Goal: Task Accomplishment & Management: Complete application form

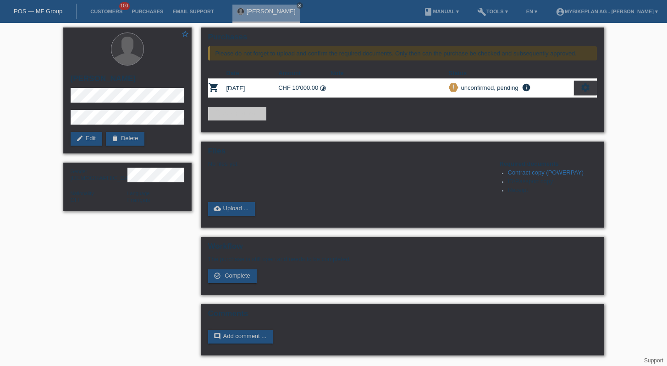
click at [43, 13] on link "POS — MF Group" at bounding box center [38, 11] width 49 height 7
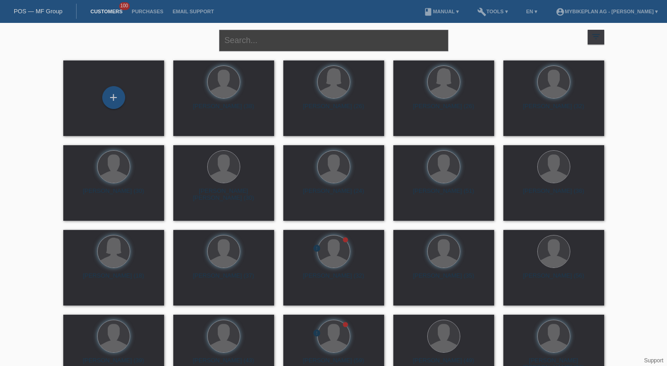
click at [345, 46] on input "text" at bounding box center [333, 41] width 229 height 22
paste input "Ünyeli"
type input "Ünyeli"
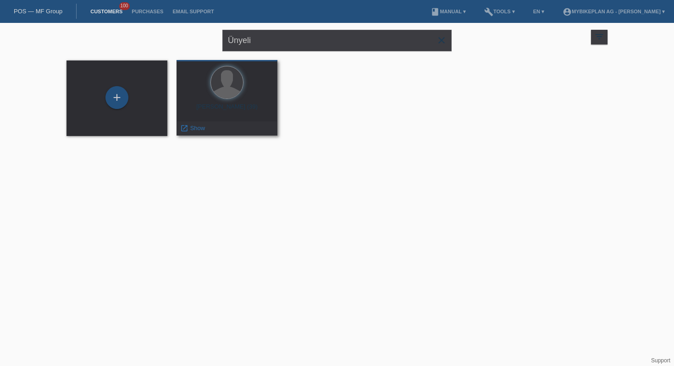
click at [221, 107] on div "[PERSON_NAME] (39)" at bounding box center [227, 110] width 86 height 15
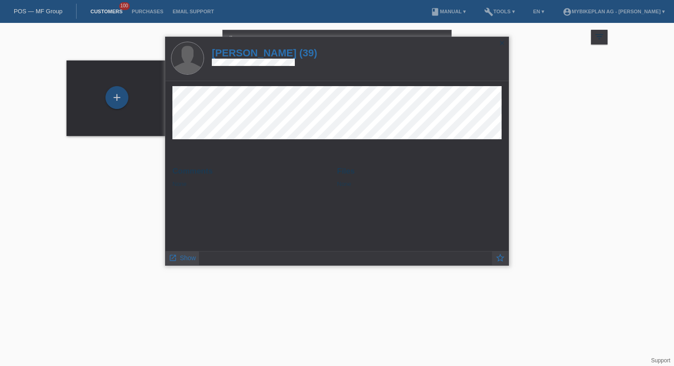
click at [189, 253] on link "launch Show" at bounding box center [182, 257] width 27 height 11
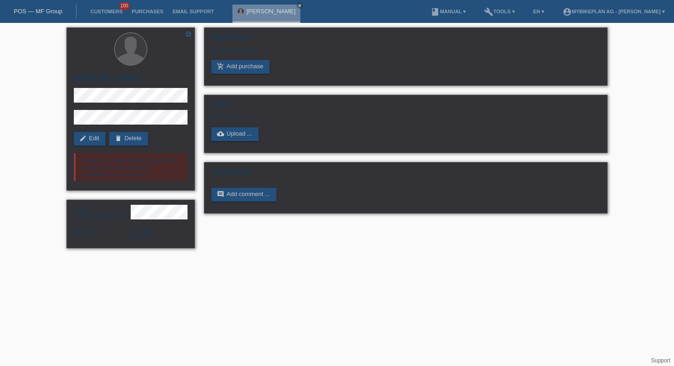
click at [28, 13] on link "POS — MF Group" at bounding box center [38, 11] width 49 height 7
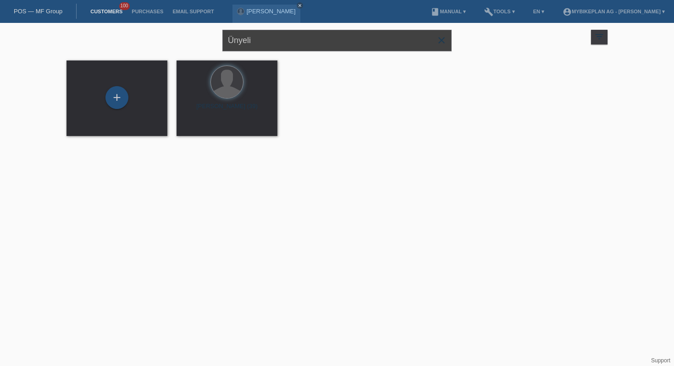
click at [377, 41] on input "Ünyeli" at bounding box center [336, 41] width 229 height 22
paste input "Killer"
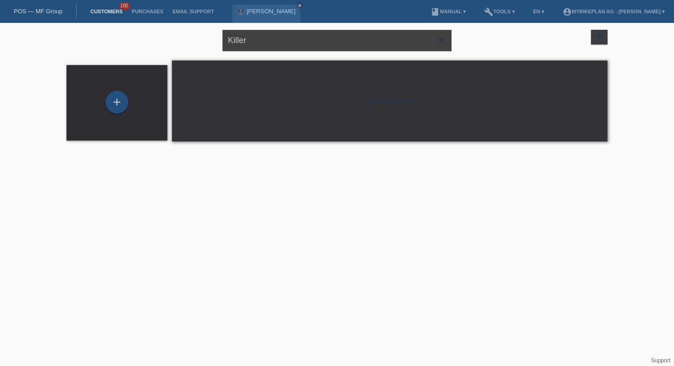
click at [293, 36] on input "Killer" at bounding box center [336, 41] width 229 height 22
type input "janis killer"
click at [141, 92] on div "+" at bounding box center [117, 103] width 86 height 24
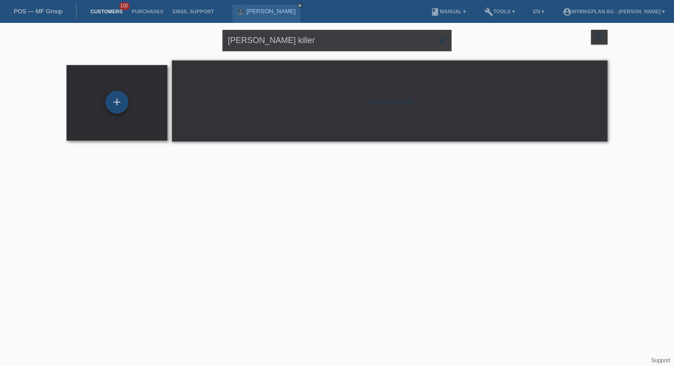
click at [117, 105] on div "+" at bounding box center [116, 102] width 23 height 23
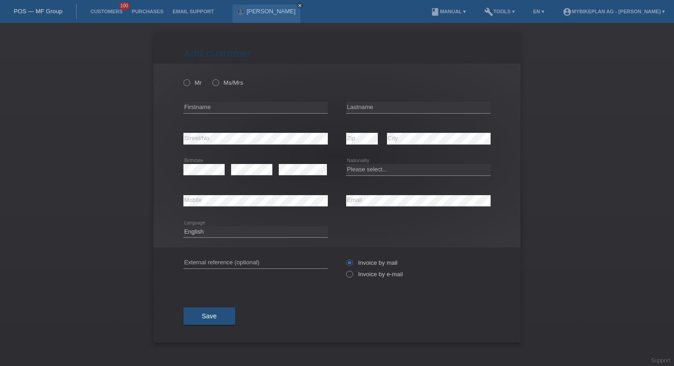
click at [284, 133] on div "error Street/No." at bounding box center [255, 138] width 144 height 31
click at [296, 102] on input "text" at bounding box center [255, 107] width 144 height 11
type input "[PERSON_NAME]"
click at [403, 105] on input "text" at bounding box center [418, 107] width 144 height 11
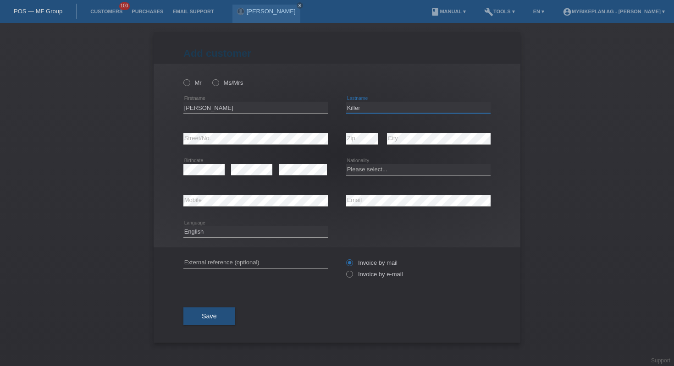
type input "Killer"
click at [387, 170] on select "Please select... Switzerland Austria Germany Liechtenstein ------------ Afghani…" at bounding box center [418, 169] width 144 height 11
select select "CH"
click at [345, 270] on icon at bounding box center [345, 270] width 0 height 0
click at [348, 278] on input "Invoice by e-mail" at bounding box center [349, 276] width 6 height 11
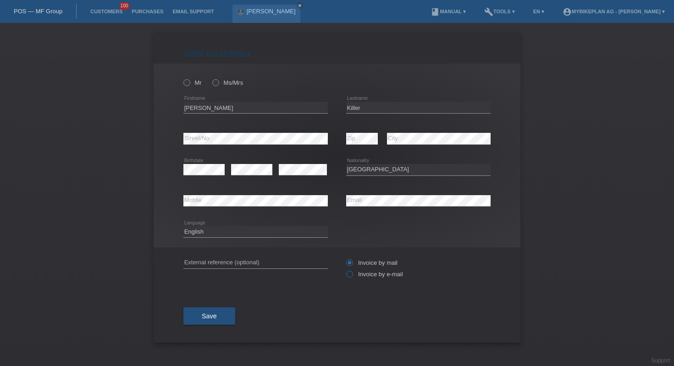
radio input "true"
click at [211, 78] on icon at bounding box center [211, 78] width 0 height 0
click at [215, 84] on input "Ms/Mrs" at bounding box center [215, 82] width 6 height 6
radio input "true"
click at [202, 323] on button "Save" at bounding box center [209, 316] width 52 height 17
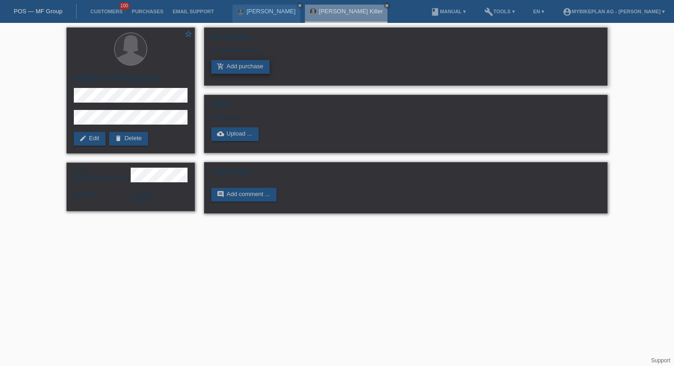
click at [243, 72] on link "add_shopping_cart Add purchase" at bounding box center [240, 67] width 58 height 14
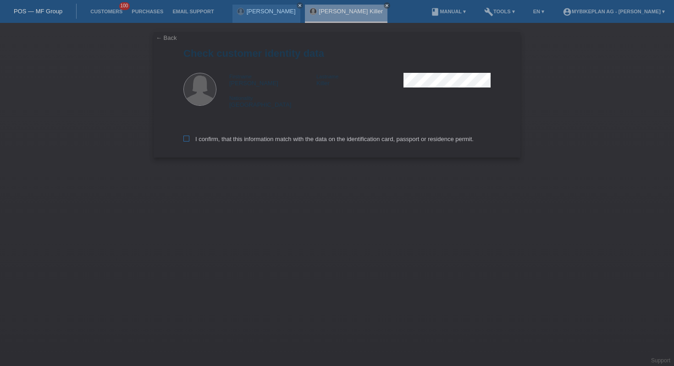
click at [239, 140] on label "I confirm, that this information match with the data on the identification card…" at bounding box center [328, 139] width 290 height 7
click at [189, 140] on input "I confirm, that this information match with the data on the identification card…" at bounding box center [186, 139] width 6 height 6
checkbox input "true"
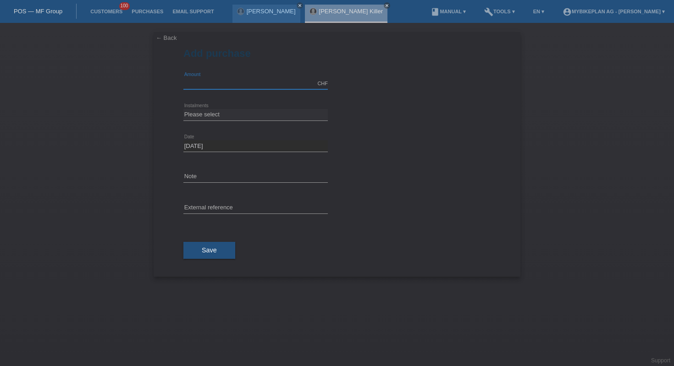
click at [211, 80] on input "text" at bounding box center [255, 83] width 144 height 11
type input "10000.00"
click at [241, 117] on select "Please select 6 instalments 12 instalments 18 instalments 24 instalments 36 ins…" at bounding box center [255, 114] width 144 height 11
select select "488"
click at [221, 253] on button "Save" at bounding box center [209, 250] width 52 height 17
